Goal: Complete application form

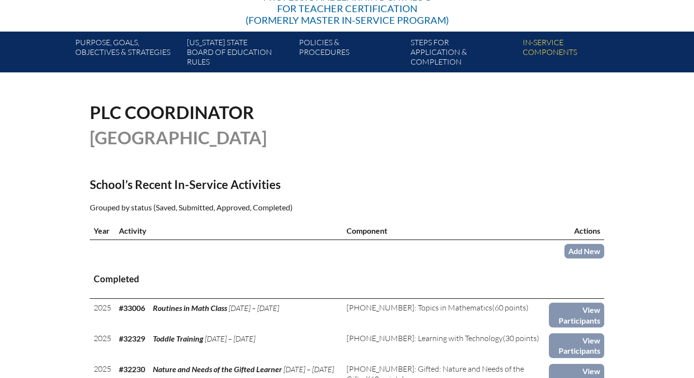
scroll to position [153, 0]
click at [586, 251] on link "Add New" at bounding box center [585, 251] width 40 height 14
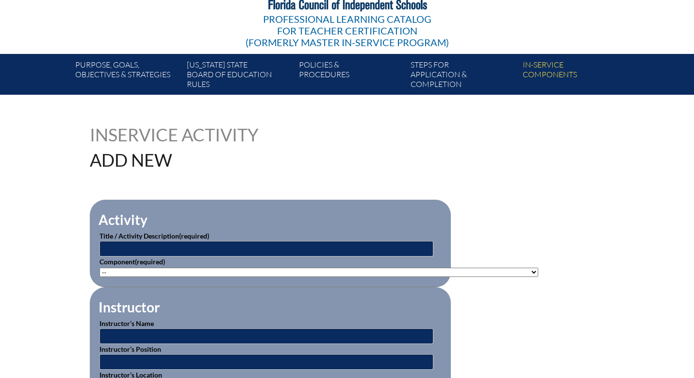
scroll to position [131, 0]
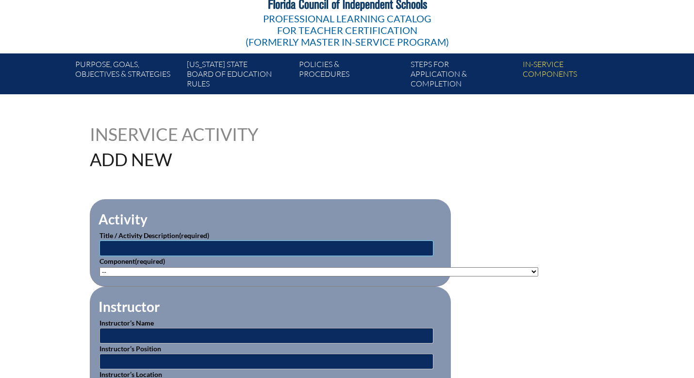
click at [163, 247] on input "text" at bounding box center [267, 248] width 334 height 16
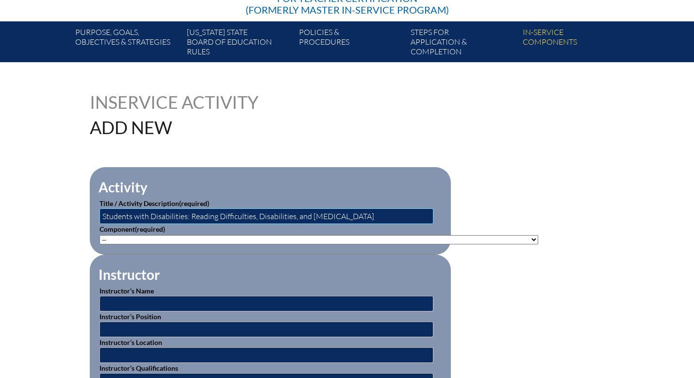
scroll to position [170, 0]
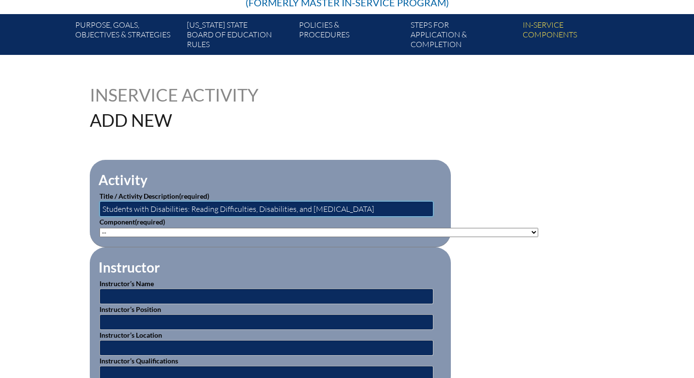
type input "Students with Disabilities: Reading Difficulties, Disabilities, and [MEDICAL_DA…"
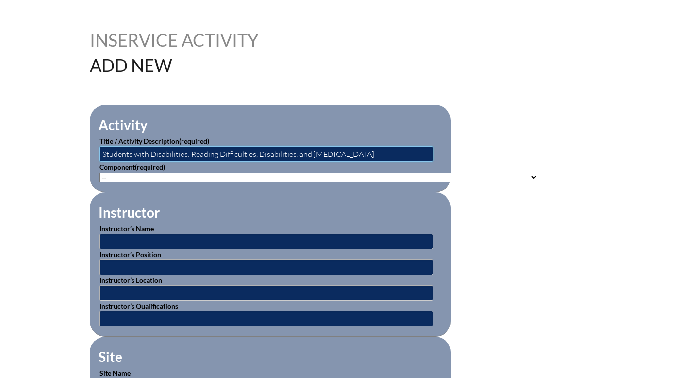
scroll to position [225, 0]
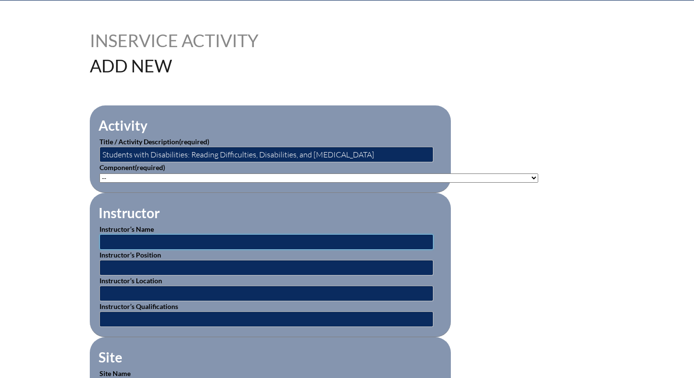
click at [193, 242] on input "text" at bounding box center [267, 242] width 334 height 16
click at [170, 238] on input "text" at bounding box center [267, 242] width 334 height 16
type input "Beacon Educator"
click at [134, 292] on input "text" at bounding box center [267, 294] width 334 height 16
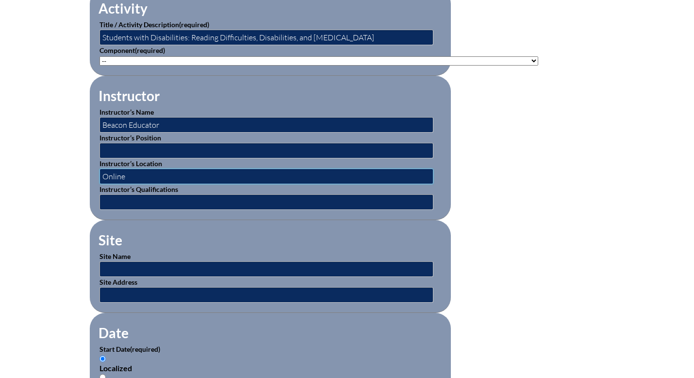
scroll to position [345, 0]
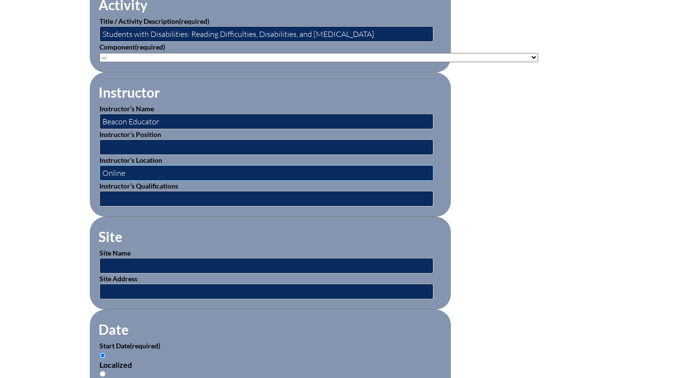
type input "Online"
click at [125, 264] on input "text" at bounding box center [267, 266] width 334 height 16
type input "Beacon Educator"
click at [111, 289] on input "text" at bounding box center [267, 292] width 334 height 16
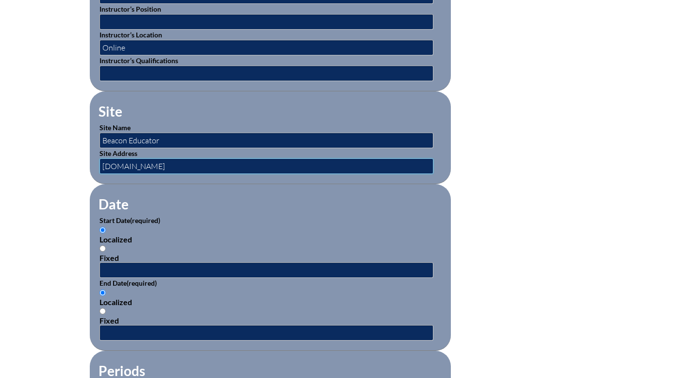
type input "[DOMAIN_NAME]"
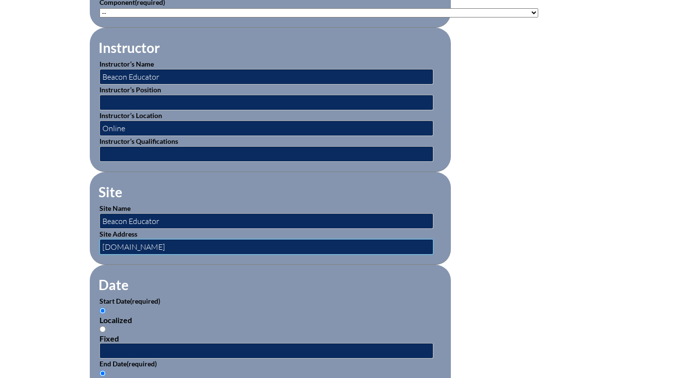
scroll to position [389, 0]
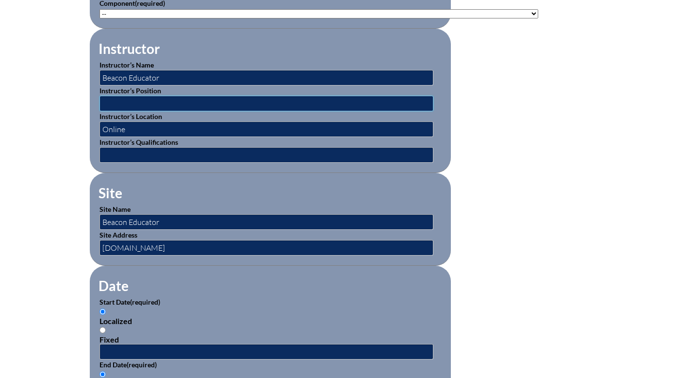
click at [150, 104] on input "text" at bounding box center [267, 104] width 334 height 16
drag, startPoint x: 160, startPoint y: 78, endPoint x: 99, endPoint y: 79, distance: 61.7
click at [99, 79] on fieldset "Instructor Instructor’s Name Beacon Educator Instructor’s Position Instructor’s…" at bounding box center [270, 101] width 361 height 144
type input "[PERSON_NAME]"
click at [107, 102] on input "text" at bounding box center [267, 104] width 334 height 16
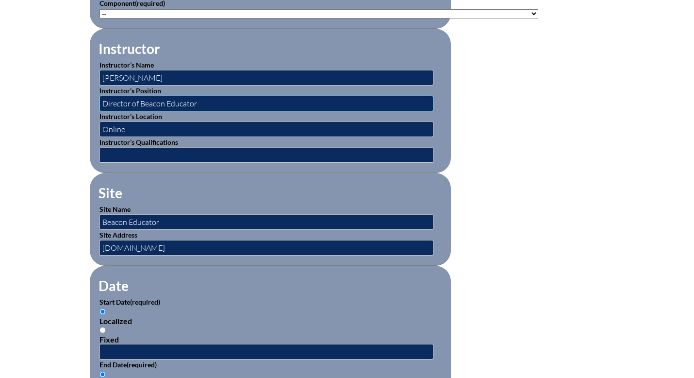
type input "Director of Beacon Educator"
click at [138, 155] on input "text" at bounding box center [267, 155] width 334 height 16
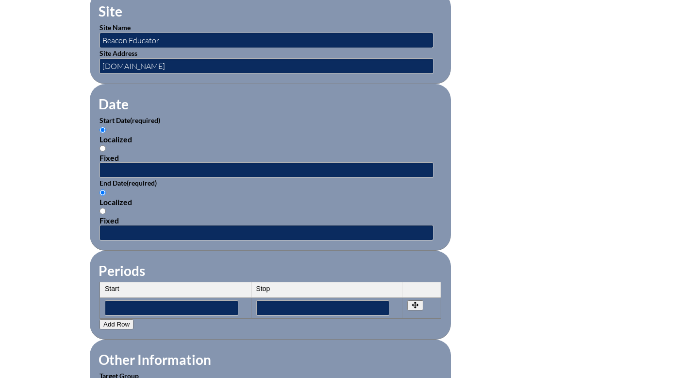
scroll to position [575, 0]
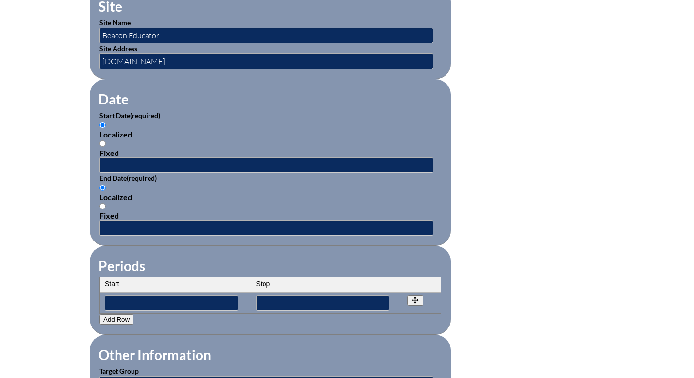
type input "Director of Beacon Educator"
click at [133, 166] on input "text" at bounding box center [267, 165] width 334 height 16
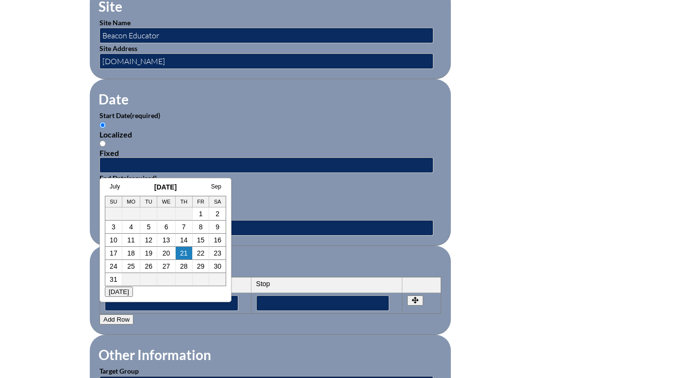
click at [252, 193] on div "Localized" at bounding box center [271, 196] width 342 height 9
click at [106, 191] on input "Localized" at bounding box center [103, 188] width 6 height 6
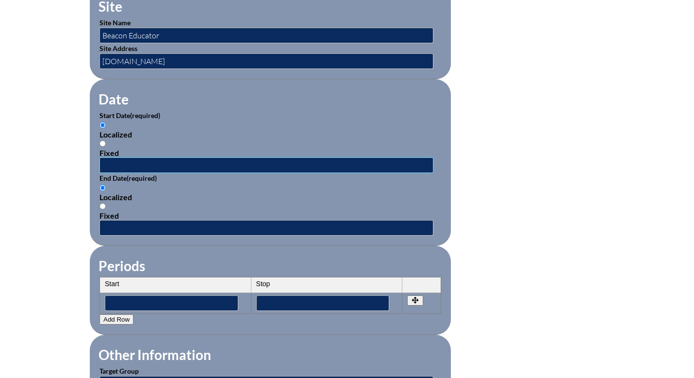
click at [123, 163] on input "text" at bounding box center [267, 165] width 334 height 16
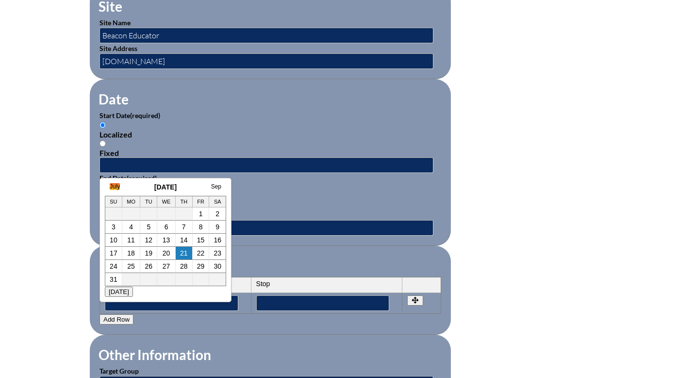
click at [114, 187] on link "July" at bounding box center [115, 186] width 10 height 7
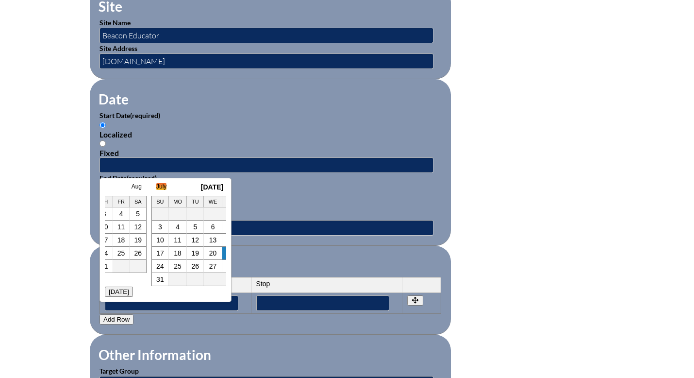
scroll to position [0, 10]
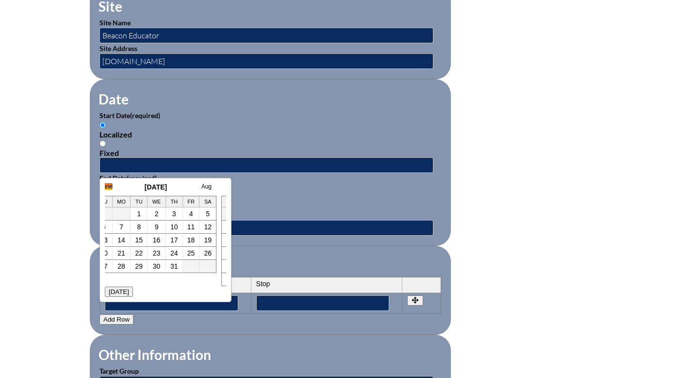
click at [110, 187] on link "June" at bounding box center [106, 186] width 13 height 7
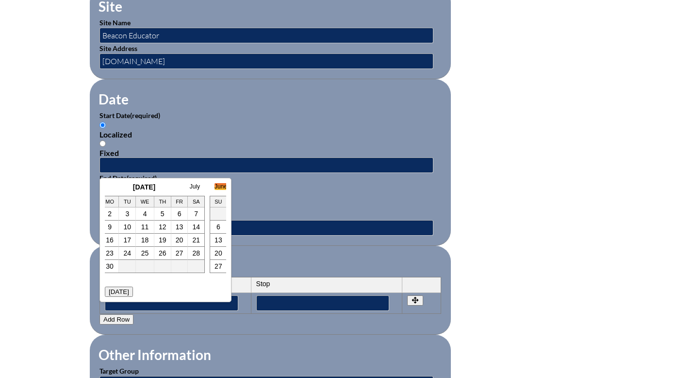
scroll to position [0, 19]
click at [113, 214] on link "2" at bounding box center [112, 214] width 4 height 8
type input "[DATE] 8:48 AM"
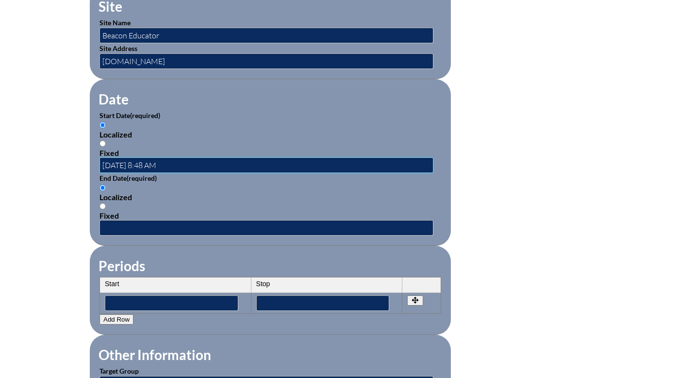
scroll to position [0, 0]
click at [123, 224] on input "text" at bounding box center [267, 228] width 334 height 16
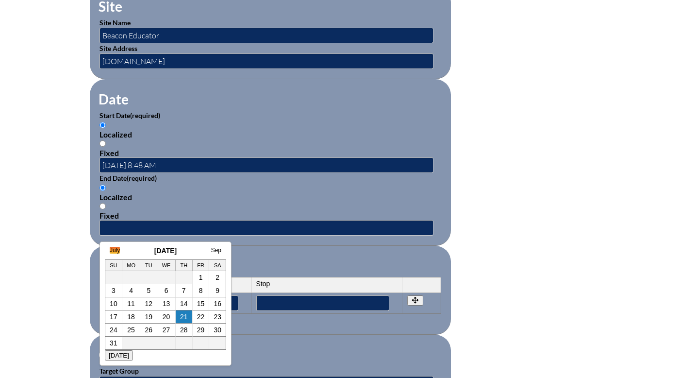
click at [114, 252] on link "July" at bounding box center [115, 250] width 10 height 7
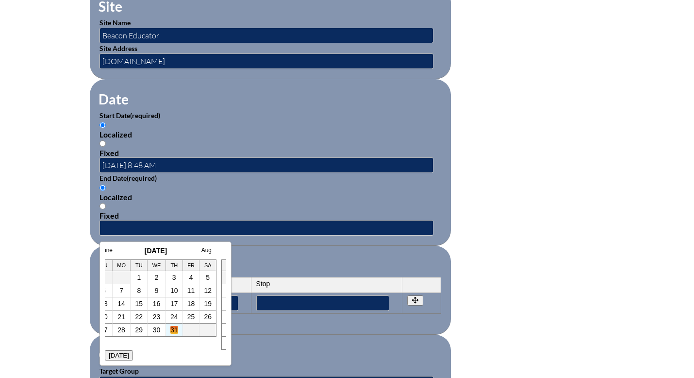
click at [174, 328] on link "31" at bounding box center [174, 330] width 8 height 8
type input "[DATE] 8:48 AM"
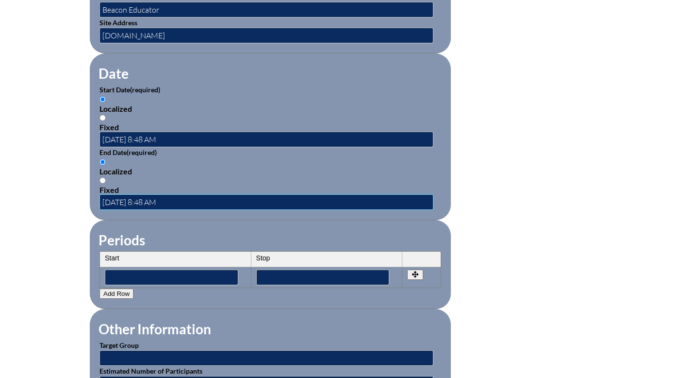
scroll to position [606, 0]
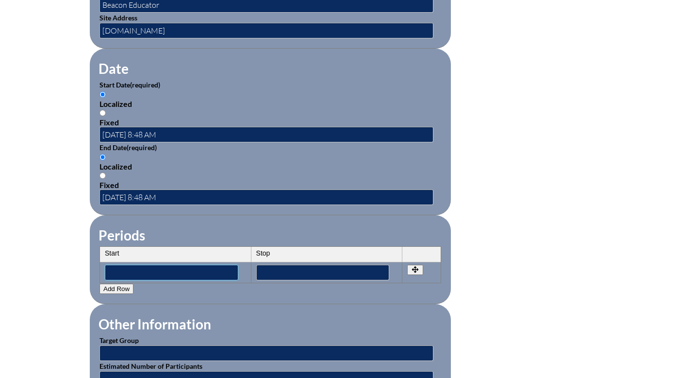
click at [208, 272] on input"] "text" at bounding box center [172, 273] width 134 height 16
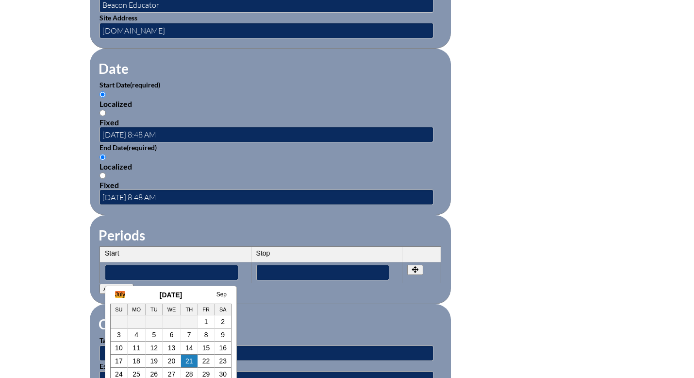
click at [120, 295] on link "July" at bounding box center [120, 294] width 10 height 7
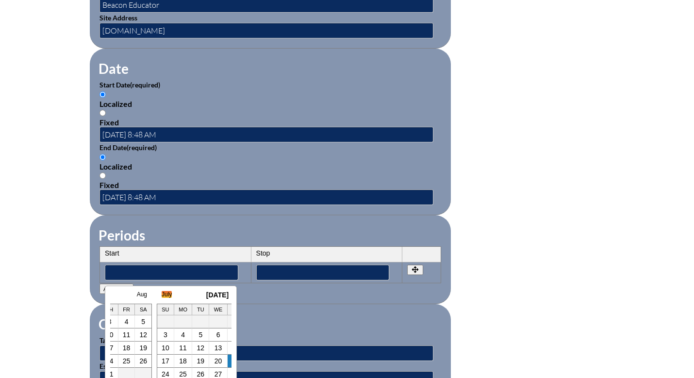
scroll to position [0, 10]
click at [114, 294] on link "June" at bounding box center [111, 294] width 13 height 7
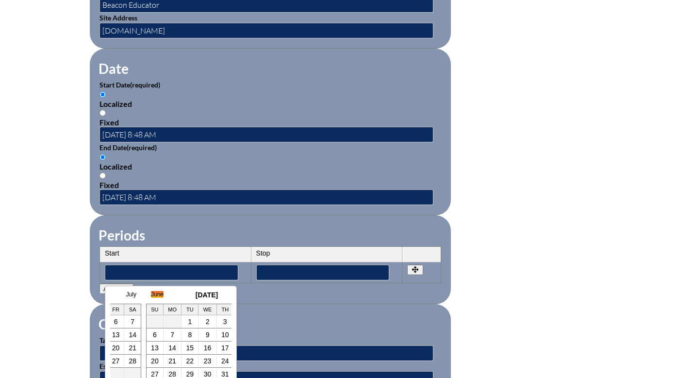
scroll to position [0, 19]
click at [117, 321] on link "2" at bounding box center [117, 322] width 4 height 8
type input"] "2025-06-02 8:48 AM"
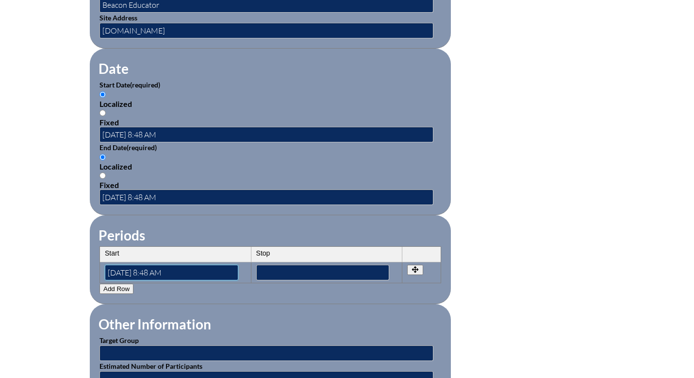
scroll to position [0, 0]
click at [282, 269] on input"] "text" at bounding box center [323, 273] width 134 height 16
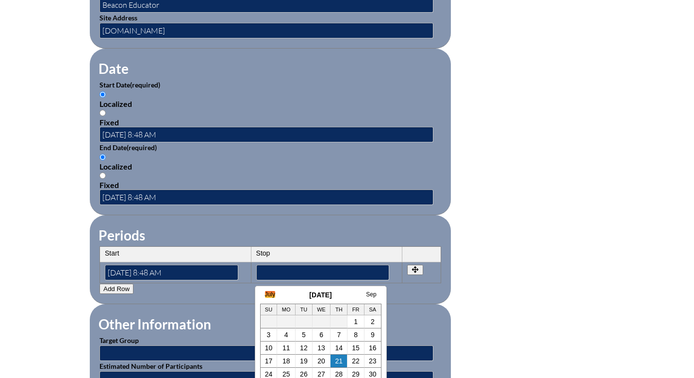
click at [269, 294] on link "July" at bounding box center [270, 294] width 10 height 7
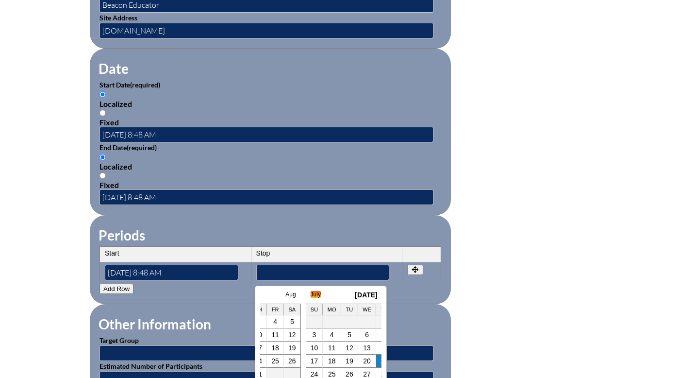
scroll to position [0, 10]
click at [328, 374] on link "31" at bounding box center [330, 374] width 8 height 8
type input"] "2025-07-31 8:48 AM"
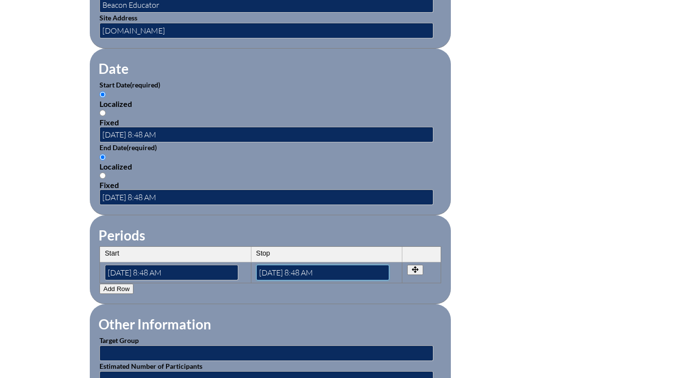
scroll to position [658, 0]
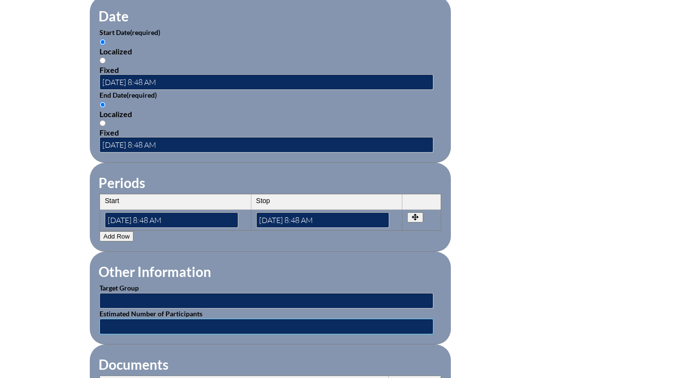
click at [183, 320] on input "text" at bounding box center [267, 327] width 334 height 16
type input "1"
click at [172, 301] on input "text" at bounding box center [267, 301] width 334 height 16
type input "R"
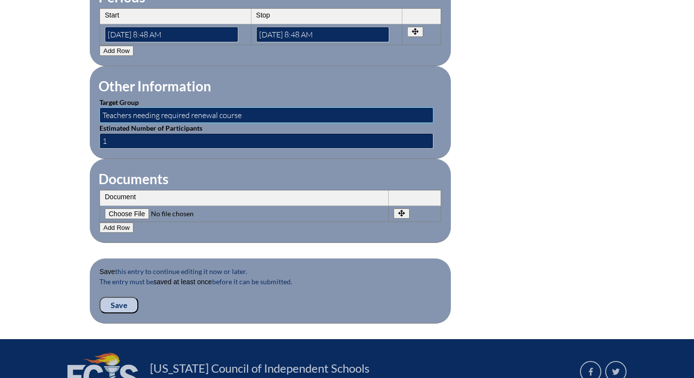
scroll to position [847, 0]
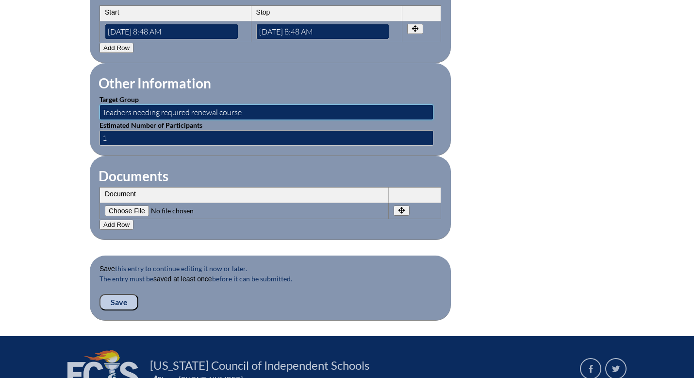
type input "Teachers needing required renewal course"
click at [129, 213] on input"] "file" at bounding box center [171, 210] width 132 height 11
type input"] "C:\fakepath\CompletionCertificate.pdf"
click at [119, 304] on input "Save" at bounding box center [119, 302] width 39 height 17
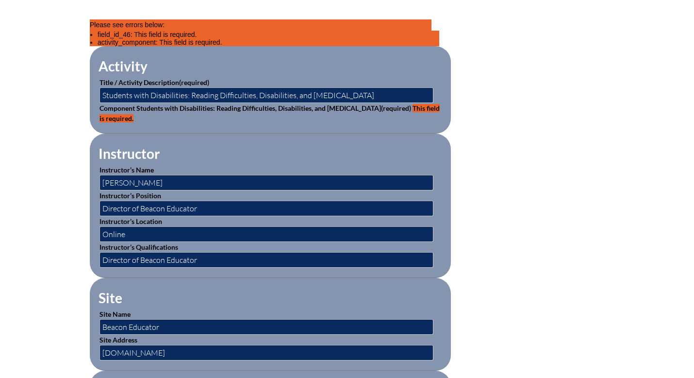
scroll to position [310, 0]
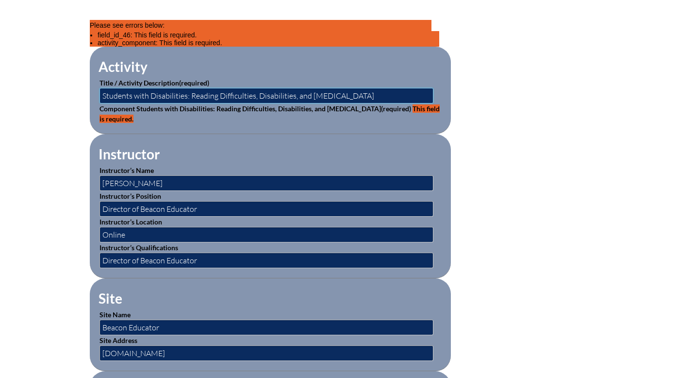
click at [354, 97] on input "Students with Disabilities: Reading Difficulties, Disabilities, and [MEDICAL_DA…" at bounding box center [267, 96] width 334 height 16
click at [393, 104] on span "This field is required." at bounding box center [270, 113] width 340 height 18
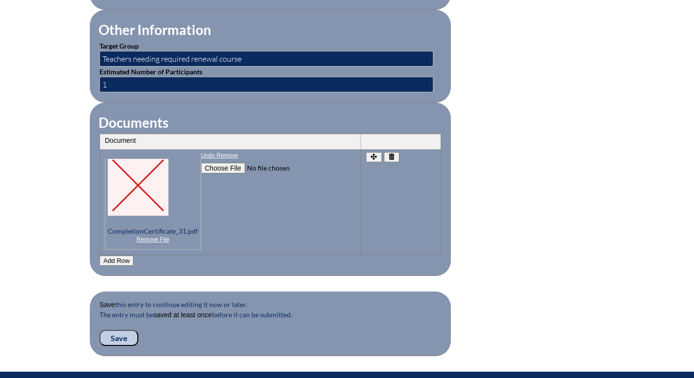
scroll to position [929, 0]
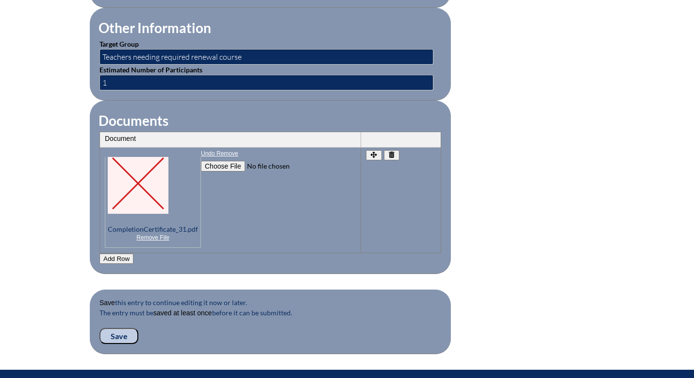
click at [119, 336] on input "Save" at bounding box center [119, 336] width 39 height 17
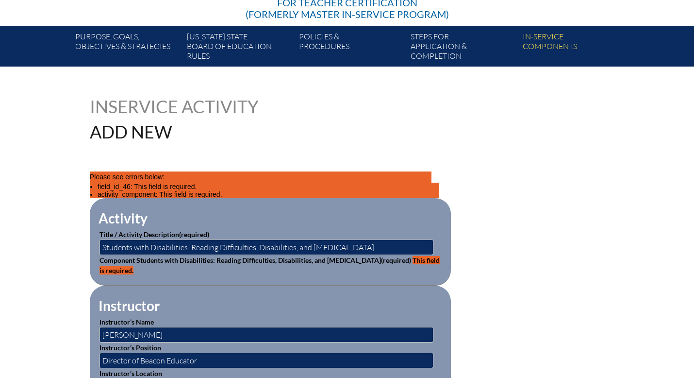
scroll to position [162, 0]
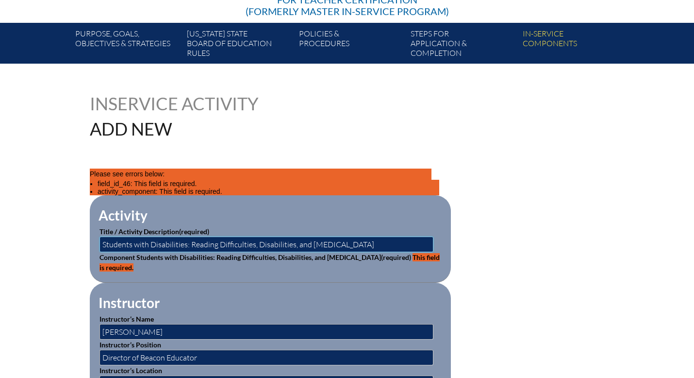
click at [174, 247] on input "Students with Disabilities: Reading Difficulties, Disabilities, and [MEDICAL_DA…" at bounding box center [267, 244] width 334 height 16
click at [397, 254] on span "This field is required." at bounding box center [270, 262] width 340 height 18
click at [367, 245] on input "Students with Disabilities: Reading Difficulties, Disabilities, and [MEDICAL_DA…" at bounding box center [267, 244] width 334 height 16
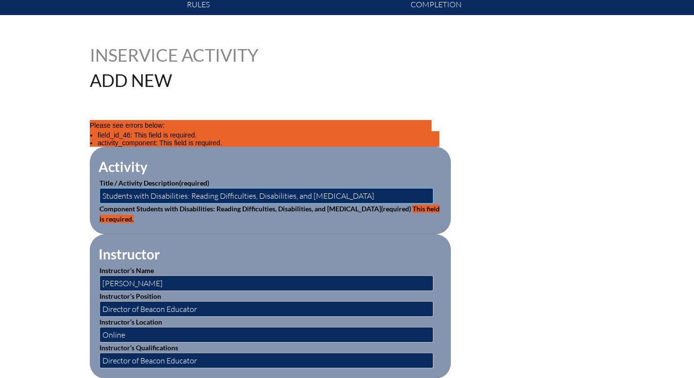
scroll to position [219, 0]
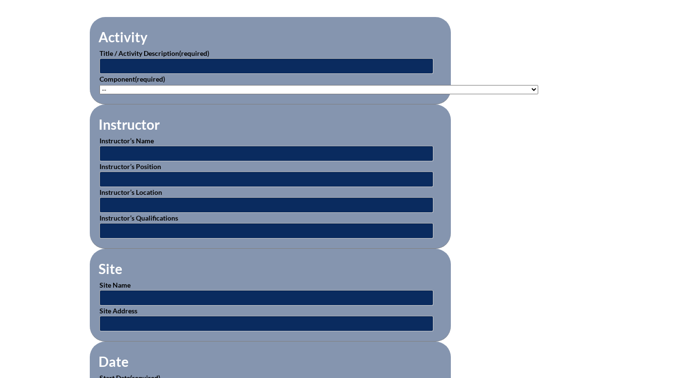
scroll to position [313, 0]
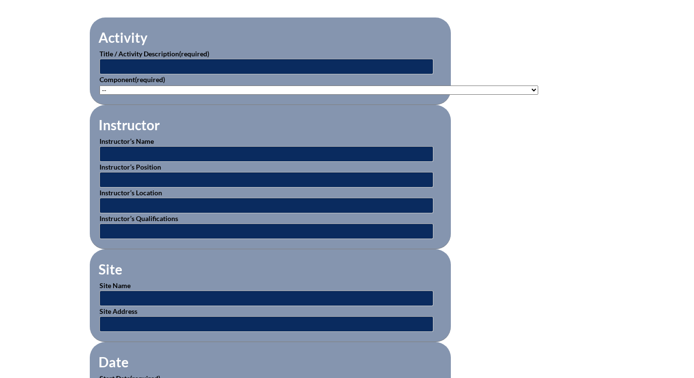
click at [139, 89] on select"]"] "-- 1-000-001: Appropriate Art Activities 1-000-002: Concept and Art Process for…" at bounding box center [319, 89] width 439 height 9
select select"]"] "156770"
click at [100, 85] on select"]"] "-- 1-000-001: Appropriate Art Activities 1-000-002: Concept and Art Process for…" at bounding box center [319, 89] width 439 height 9
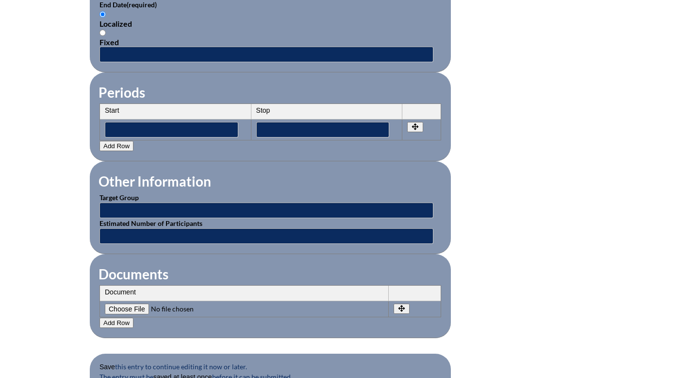
scroll to position [749, 0]
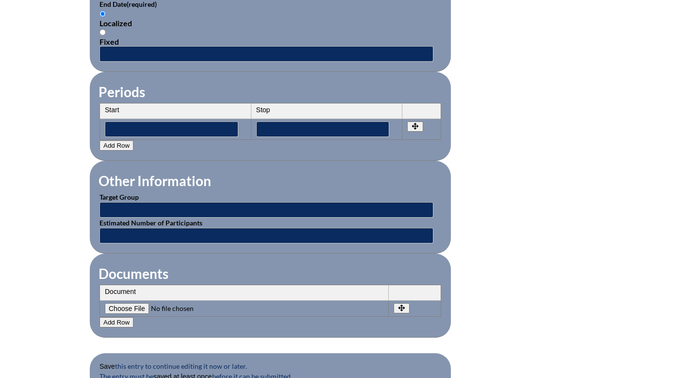
click at [128, 307] on input"] "file" at bounding box center [171, 308] width 132 height 11
type input"] "C:\fakepath\CompletionCertificate.pdf"
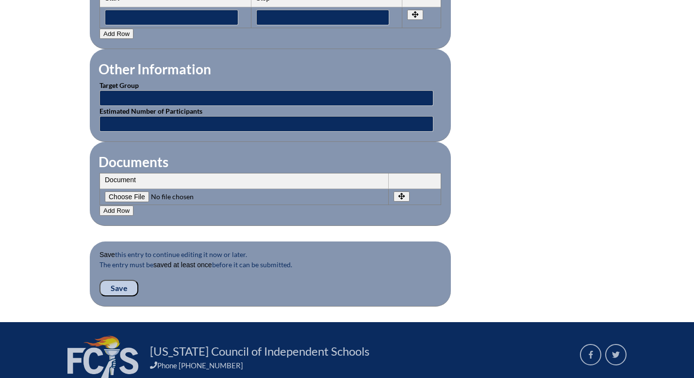
scroll to position [945, 0]
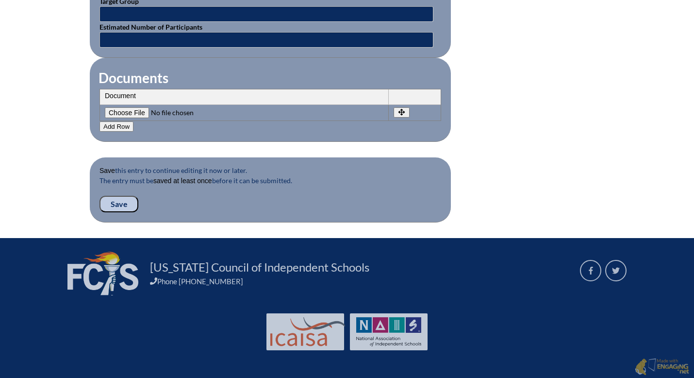
click at [115, 206] on input "Save" at bounding box center [119, 204] width 39 height 17
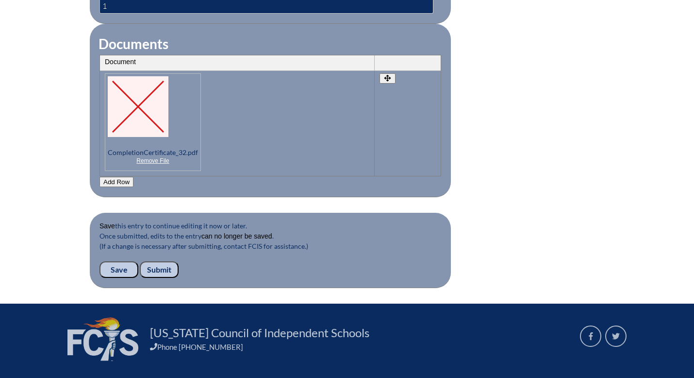
scroll to position [1079, 0]
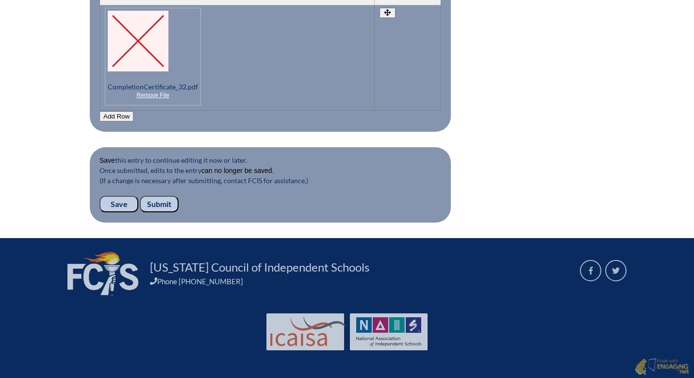
click at [165, 201] on input "Submit" at bounding box center [159, 204] width 39 height 17
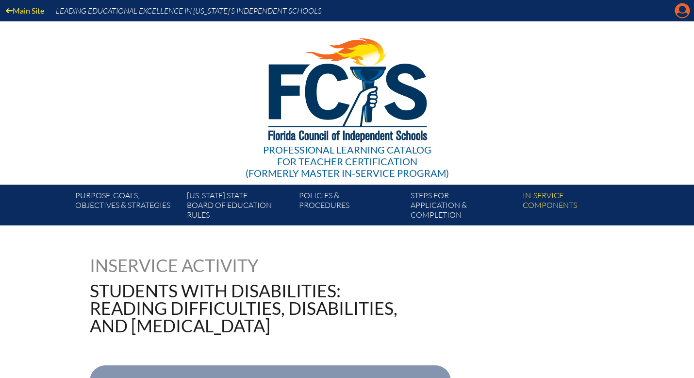
click at [680, 11] on icon "Manage account" at bounding box center [683, 11] width 16 height 16
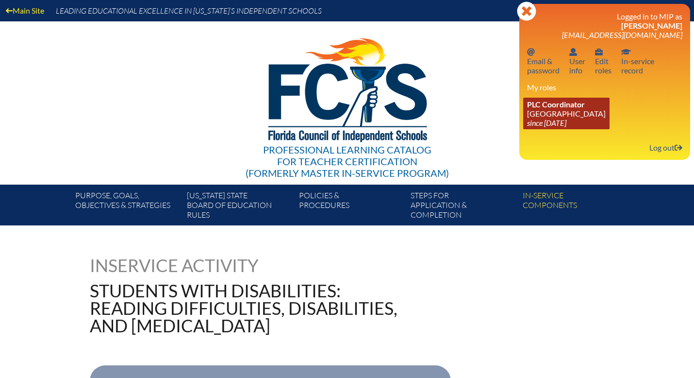
click at [564, 111] on link "PLC Coordinator [GEOGRAPHIC_DATA] since [DATE]" at bounding box center [566, 114] width 86 height 32
